Goal: Task Accomplishment & Management: Use online tool/utility

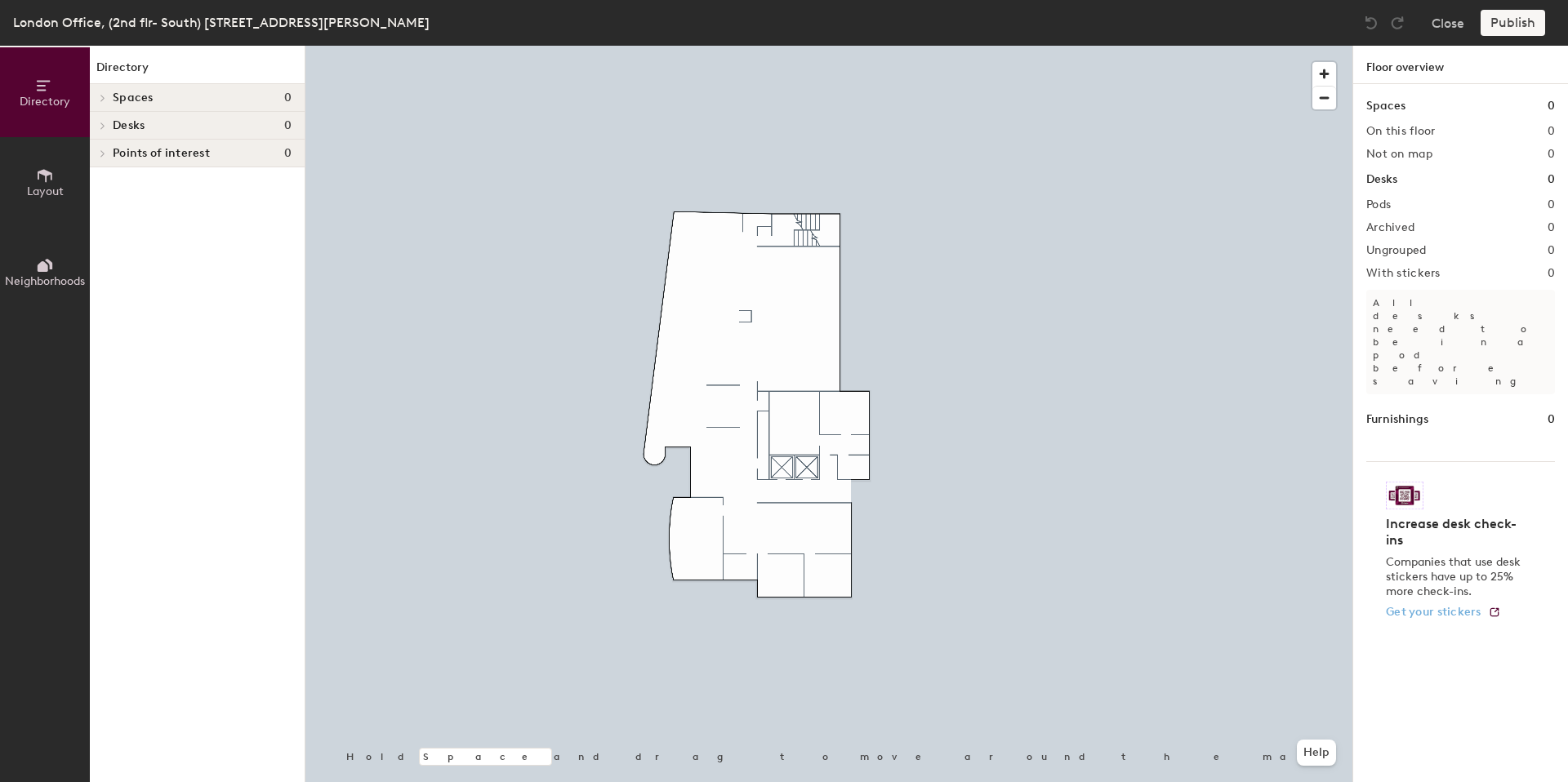
click at [1405, 605] on span "Get your stickers" at bounding box center [1433, 612] width 96 height 14
click at [1452, 21] on button "Close" at bounding box center [1447, 22] width 32 height 26
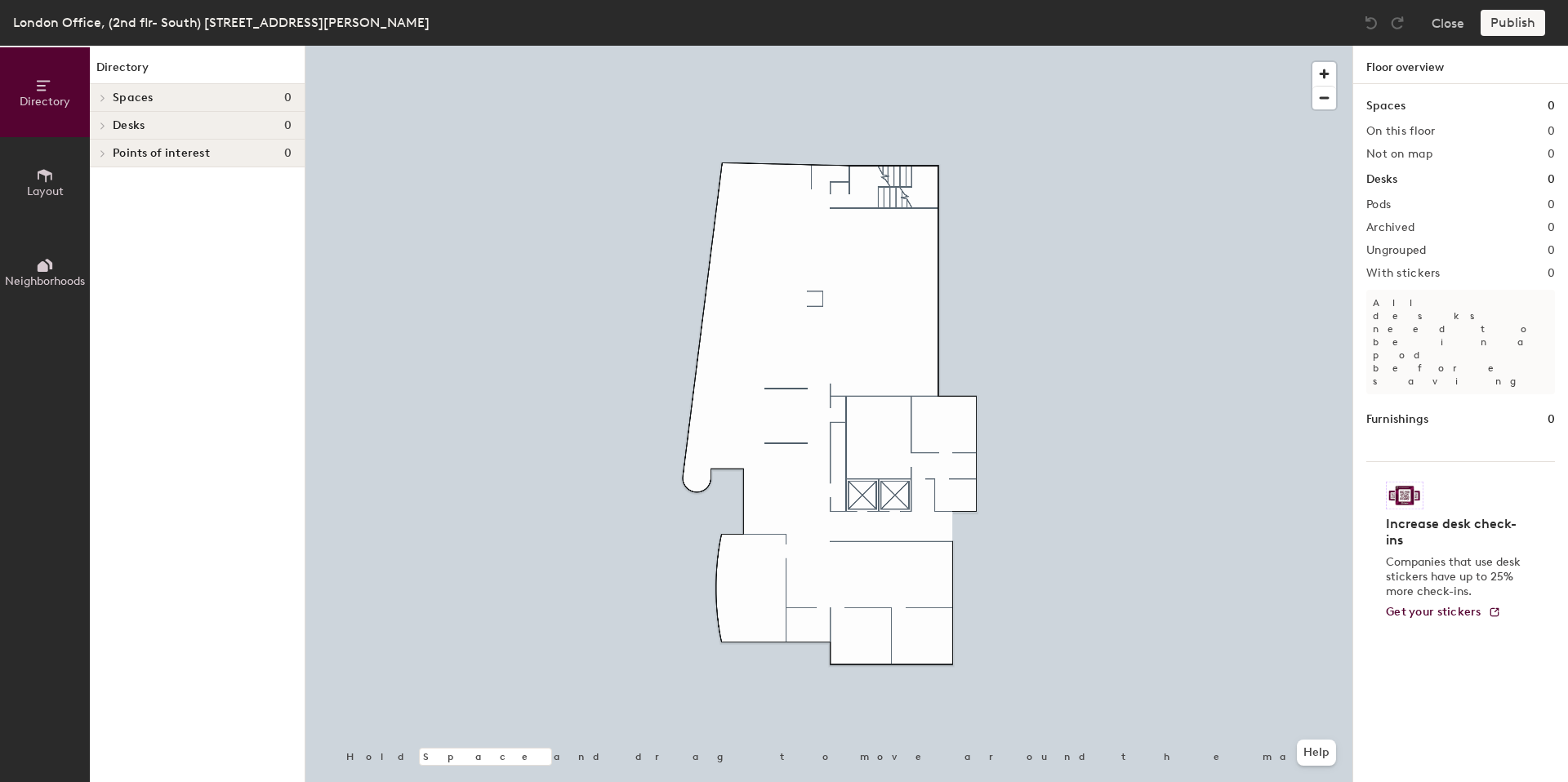
click at [47, 183] on icon at bounding box center [45, 176] width 18 height 18
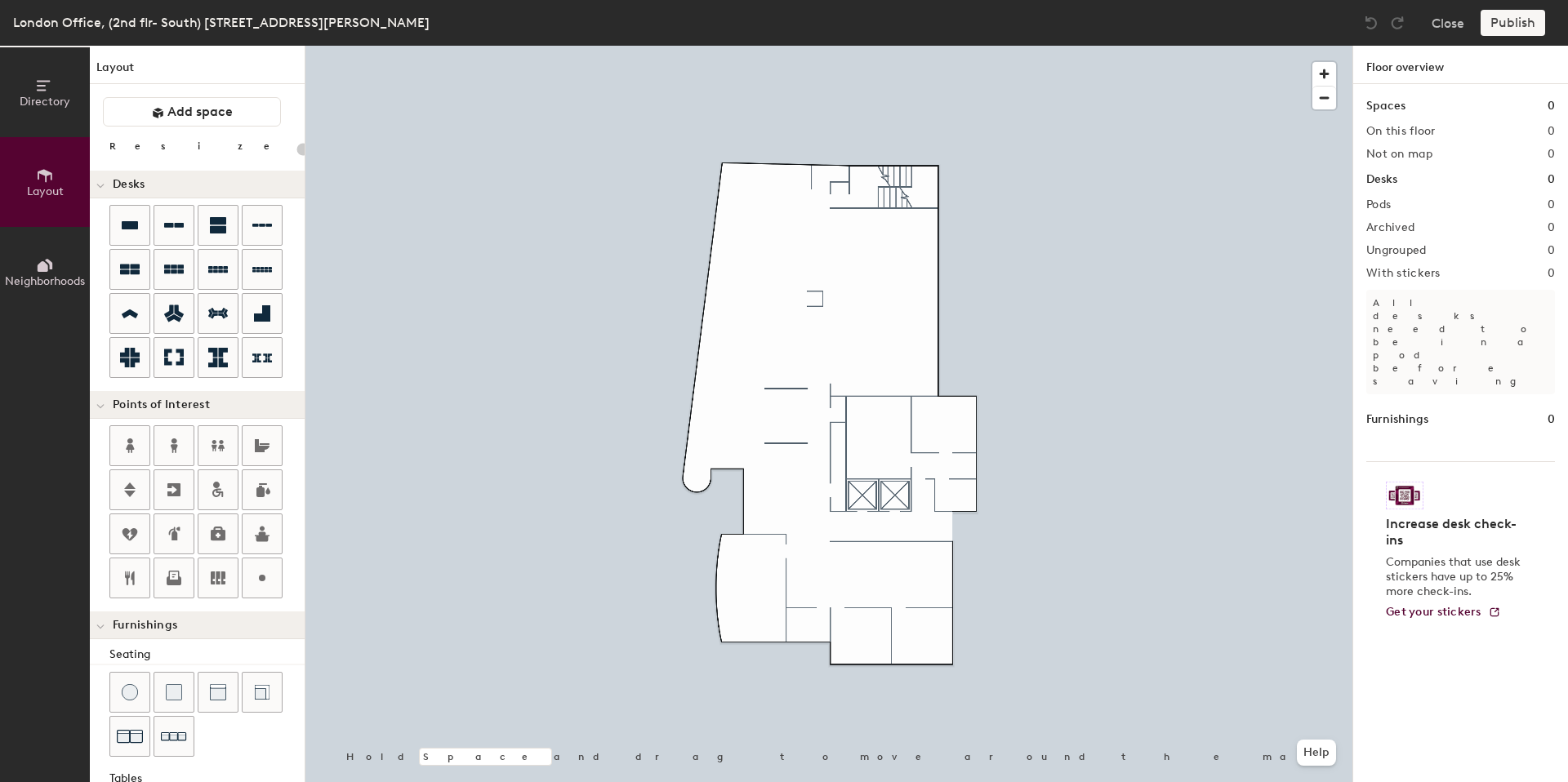
click at [50, 236] on button "Neighborhoods" at bounding box center [45, 272] width 90 height 90
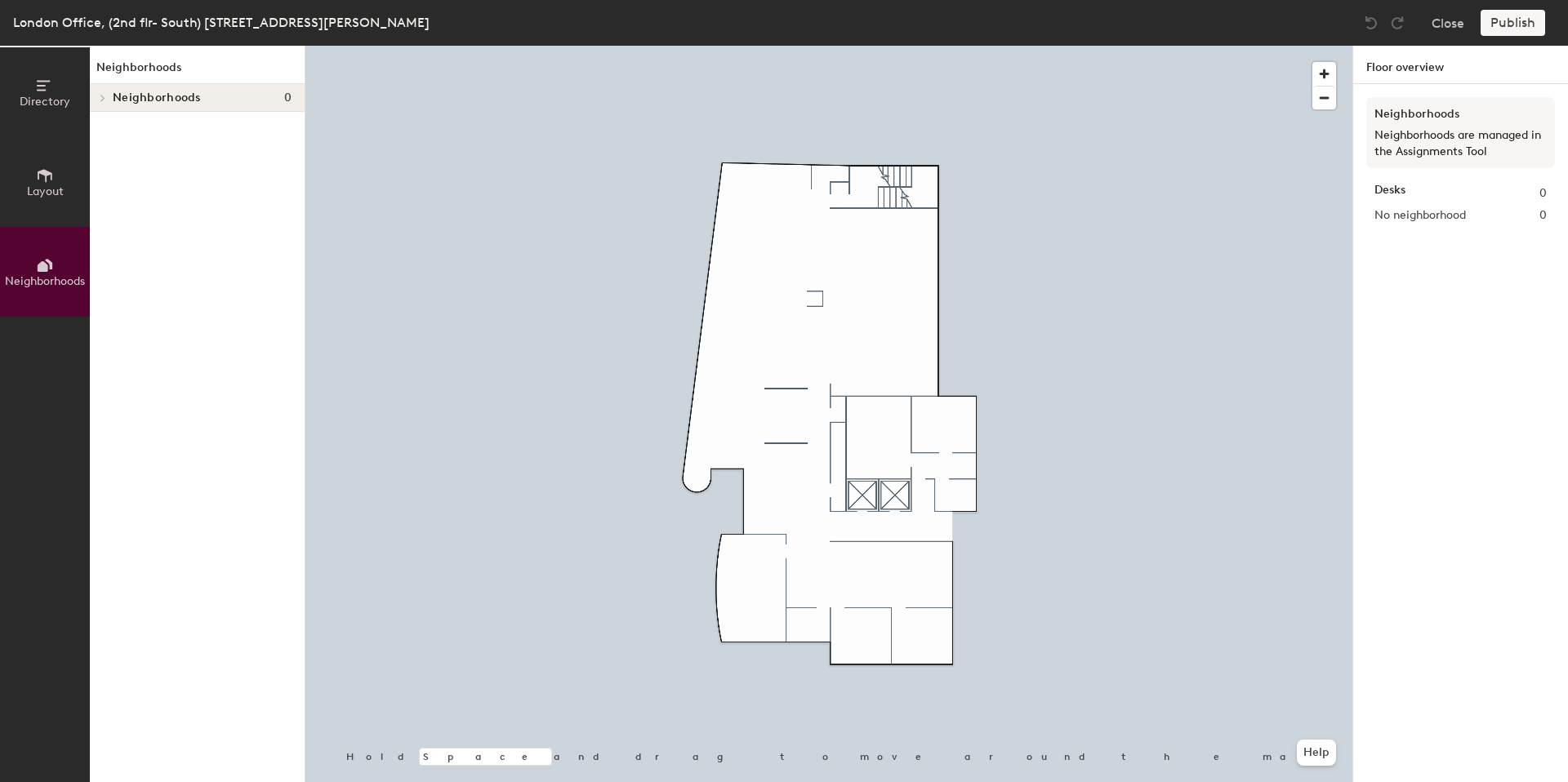
click at [57, 162] on button "Layout" at bounding box center [45, 183] width 90 height 90
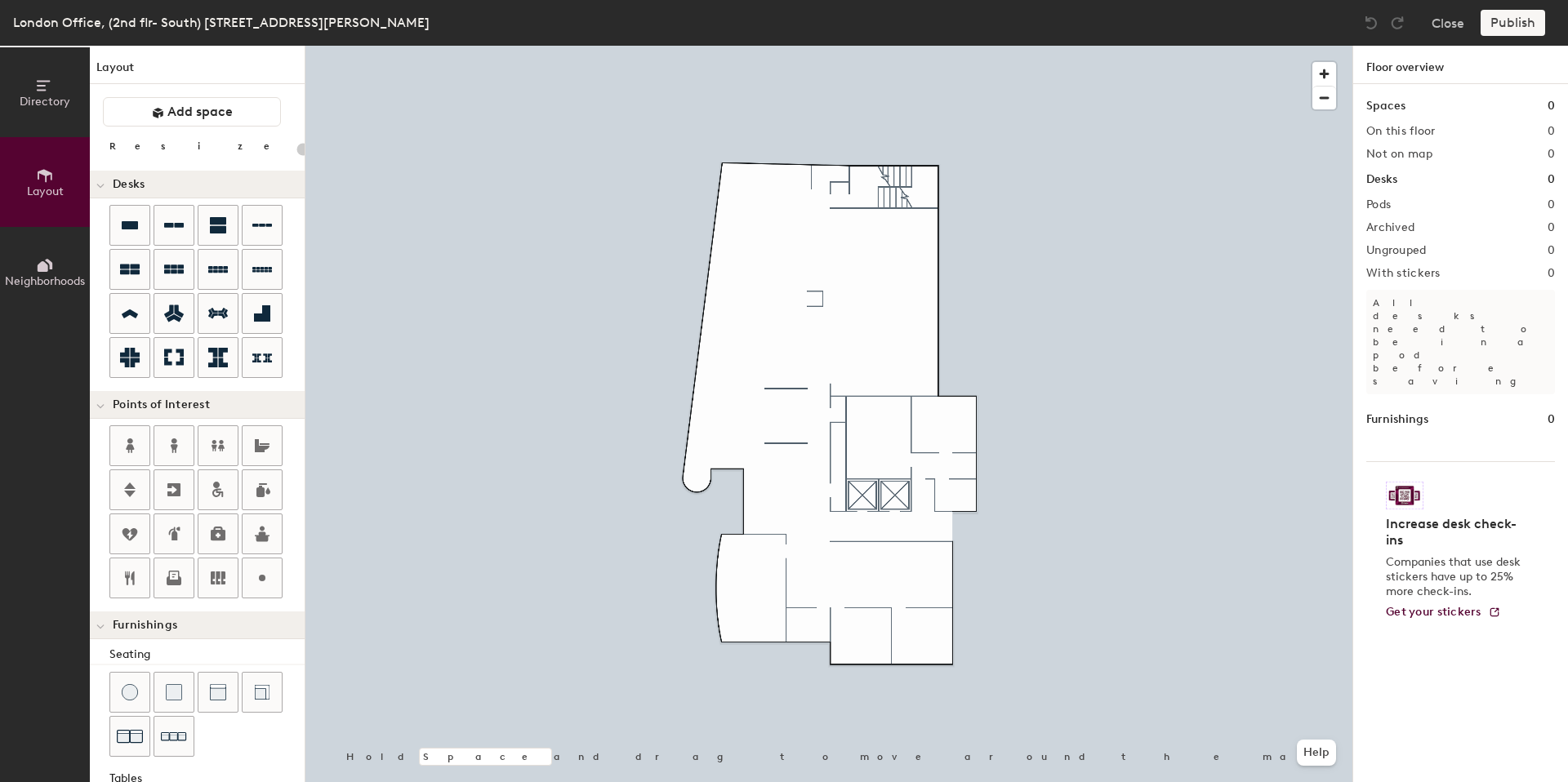
click at [45, 93] on icon at bounding box center [45, 86] width 18 height 18
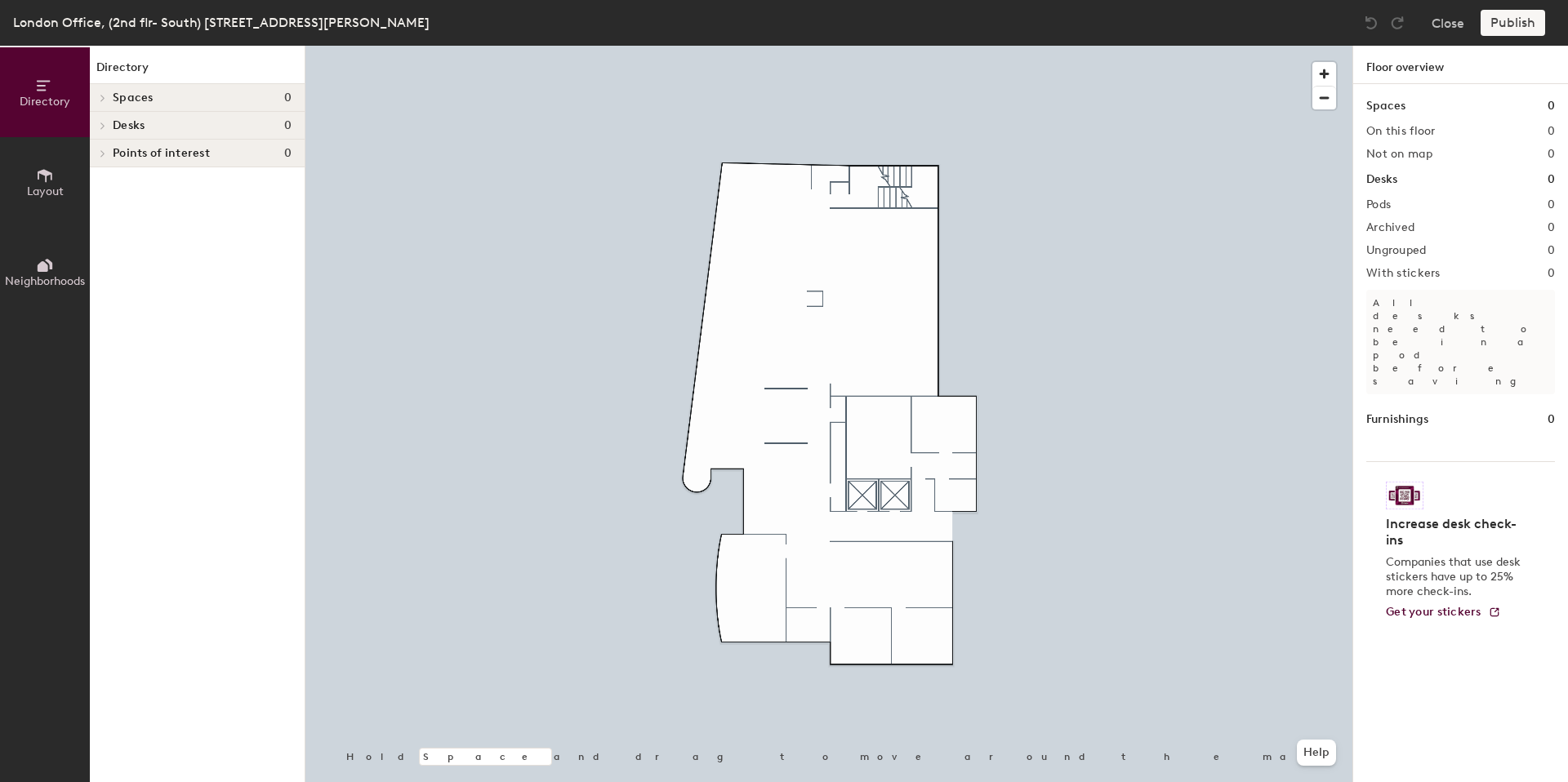
click at [36, 159] on button "Layout" at bounding box center [45, 183] width 90 height 90
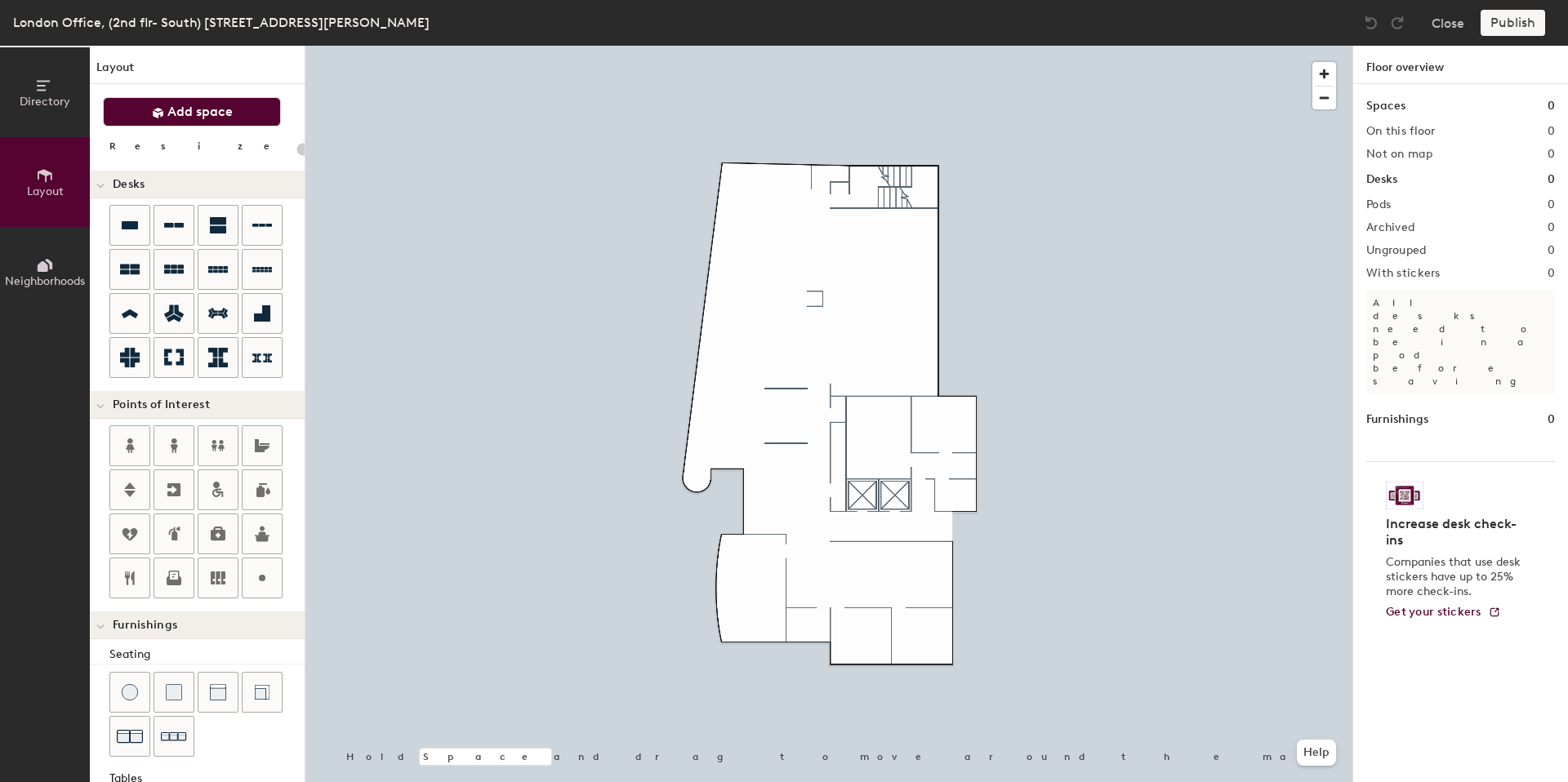
click at [176, 119] on span "Add space" at bounding box center [199, 111] width 65 height 17
click at [185, 112] on span "Add space" at bounding box center [199, 111] width 65 height 17
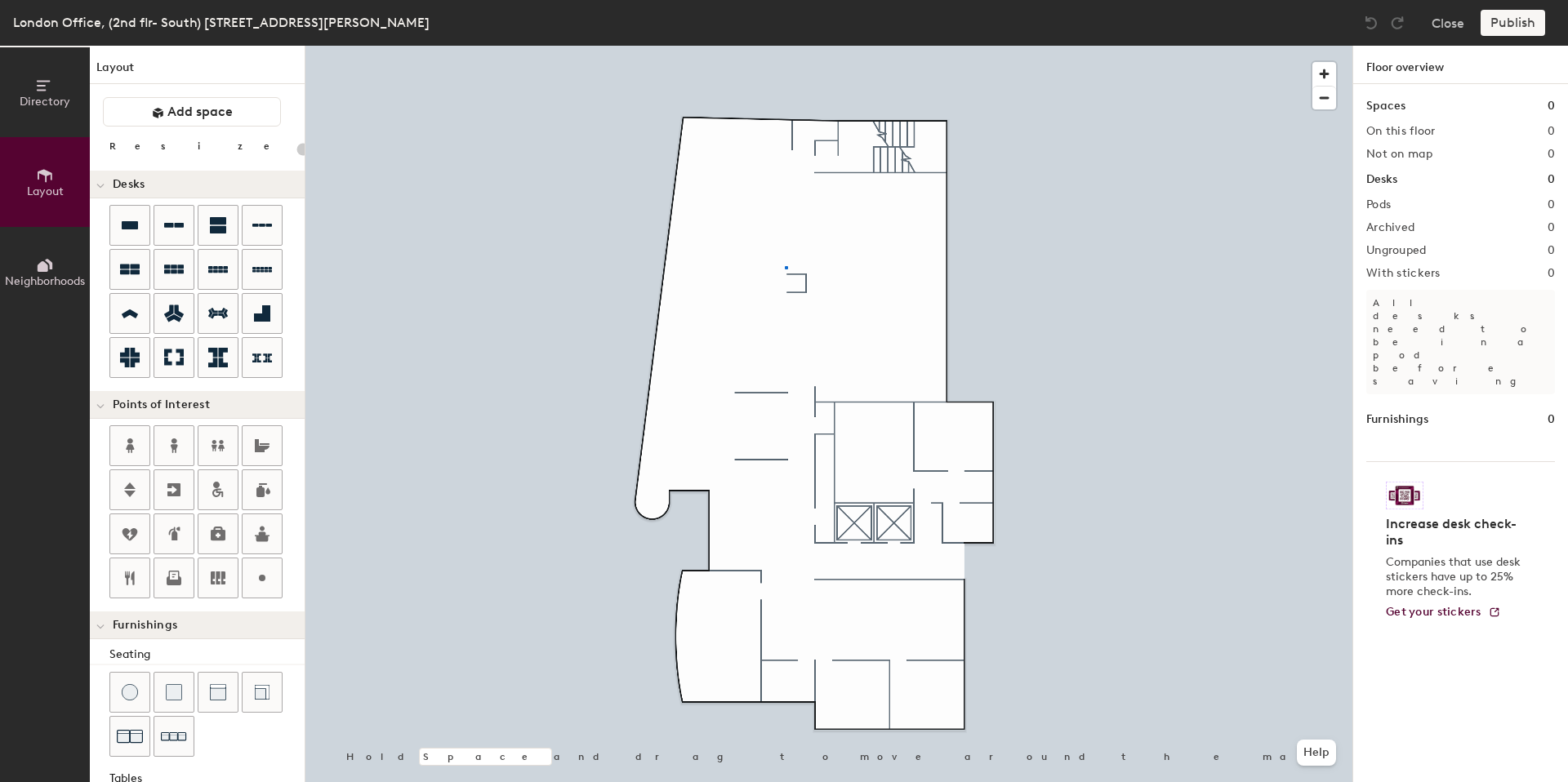
click at [776, 46] on div at bounding box center [829, 46] width 1047 height 0
click at [125, 226] on icon at bounding box center [130, 226] width 17 height 8
click at [701, 157] on div "Directory Layout Neighborhoods Layout Add space Resize Desks Points of Interest…" at bounding box center [784, 414] width 1568 height 736
type input "20"
click at [46, 85] on icon at bounding box center [45, 86] width 18 height 18
